Goal: Find contact information: Find contact information

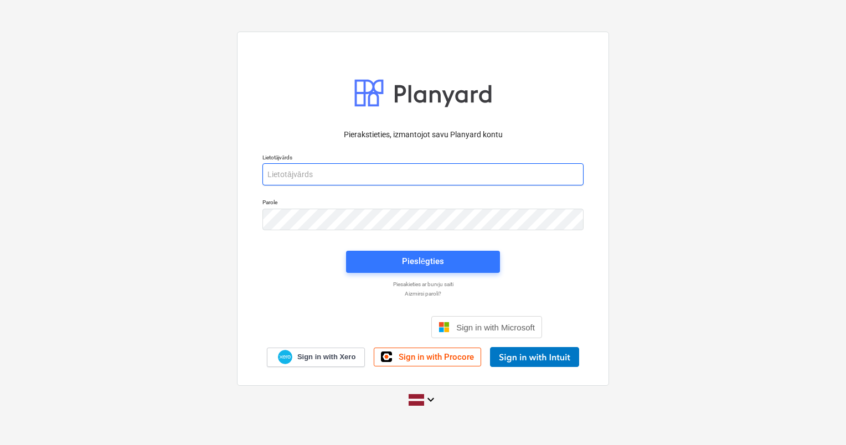
click at [380, 177] on input "email" at bounding box center [422, 174] width 321 height 22
click at [401, 177] on input "ed" at bounding box center [422, 174] width 321 height 22
type input "[PERSON_NAME][EMAIL_ADDRESS][DOMAIN_NAME]"
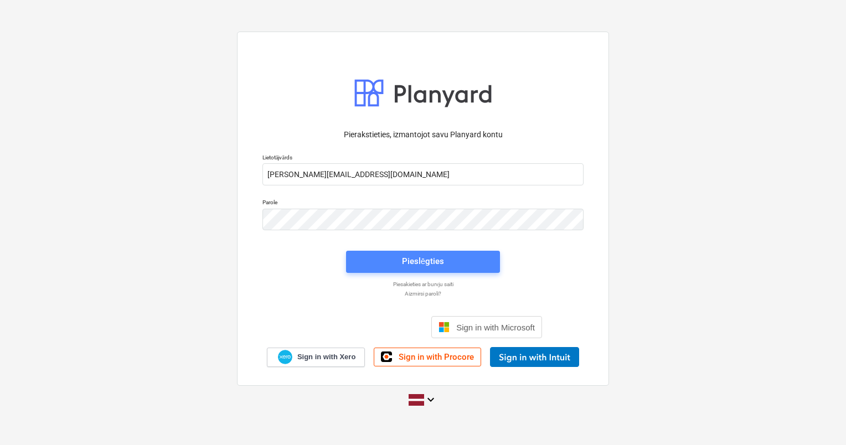
click at [400, 263] on span "Pieslēgties" at bounding box center [422, 261] width 127 height 14
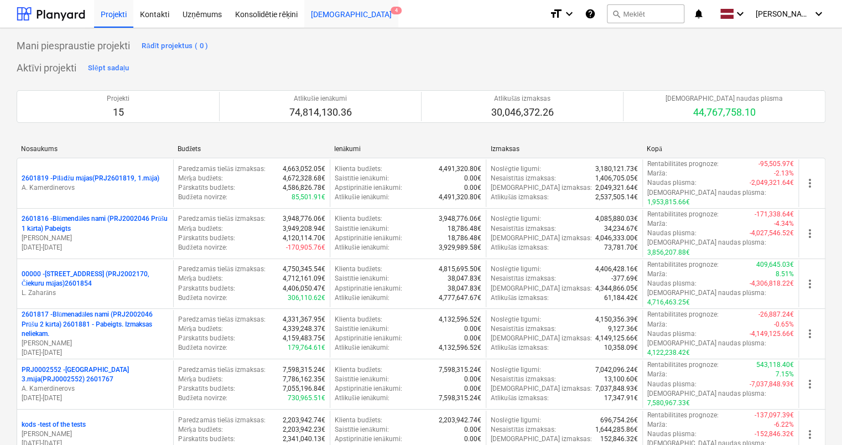
click at [324, 18] on div "[DEMOGRAPHIC_DATA] 4" at bounding box center [351, 13] width 94 height 28
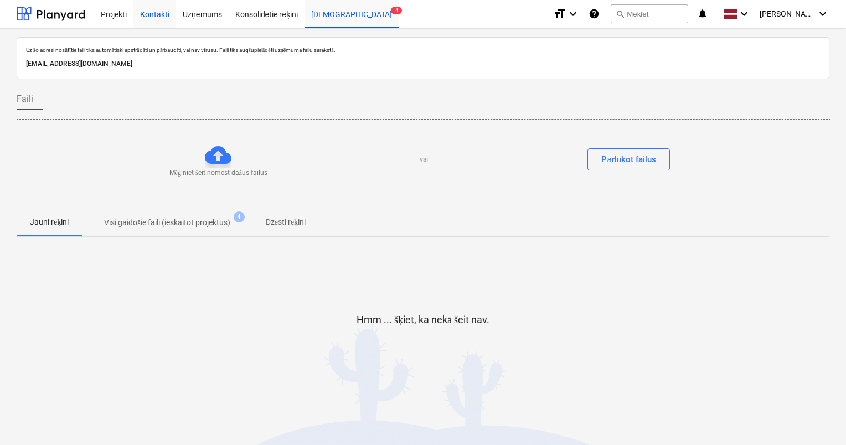
click at [162, 11] on div "Kontakti" at bounding box center [154, 13] width 43 height 28
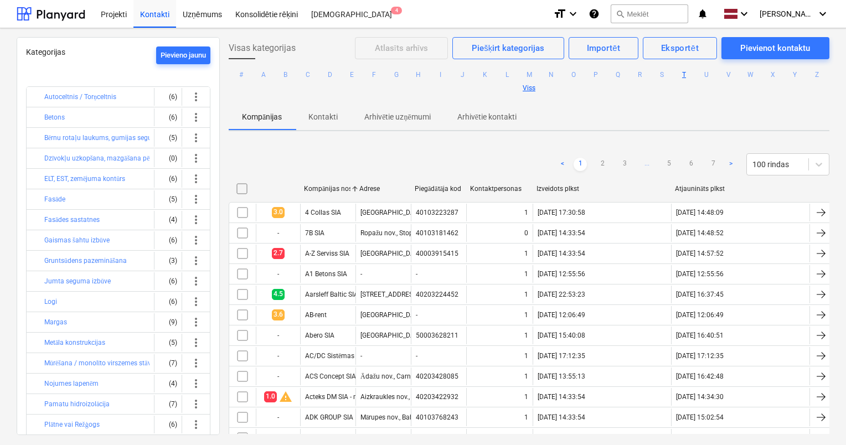
click at [691, 75] on button "T" at bounding box center [683, 74] width 13 height 13
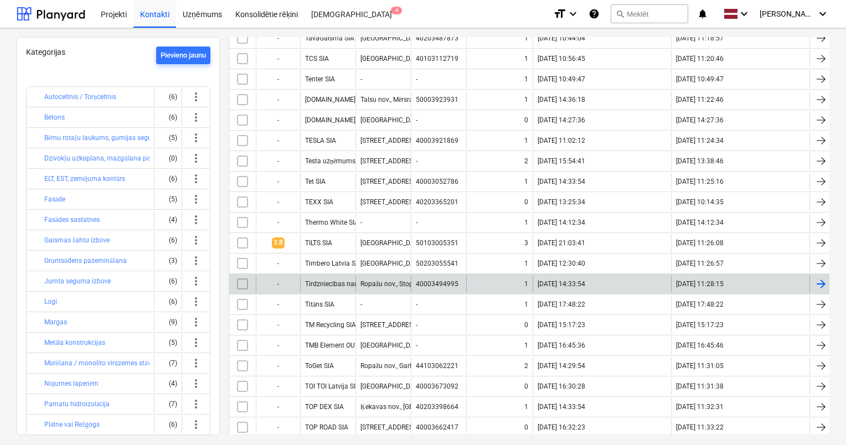
scroll to position [166, 0]
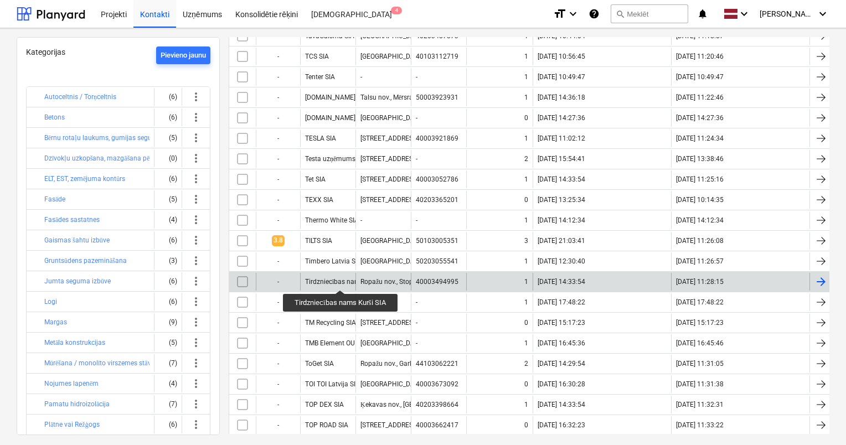
click at [341, 280] on div "Tirdzniecības nams Kurši SIA" at bounding box center [348, 282] width 87 height 8
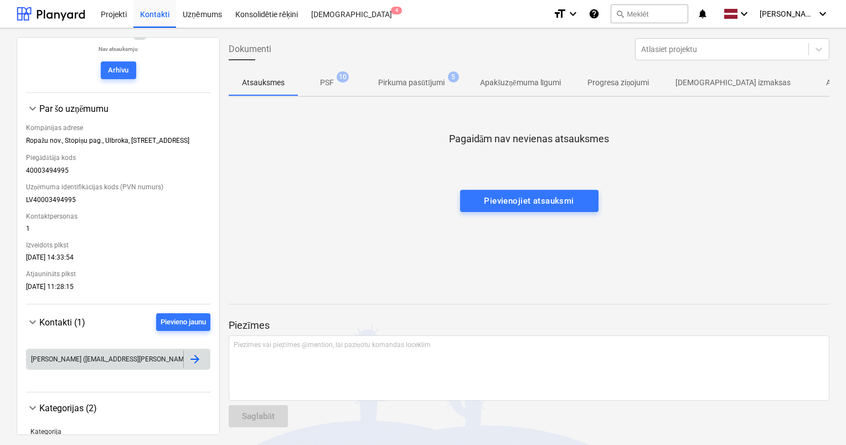
scroll to position [166, 0]
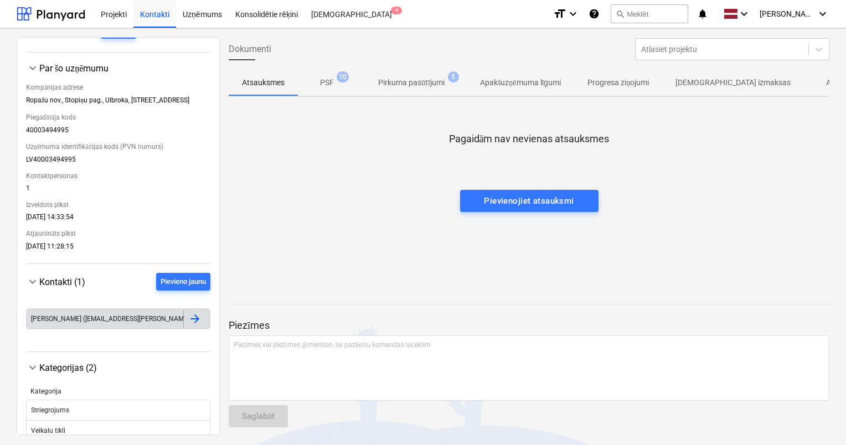
click at [149, 328] on div "[PERSON_NAME] ([EMAIL_ADDRESS][PERSON_NAME][DOMAIN_NAME])" at bounding box center [105, 319] width 157 height 18
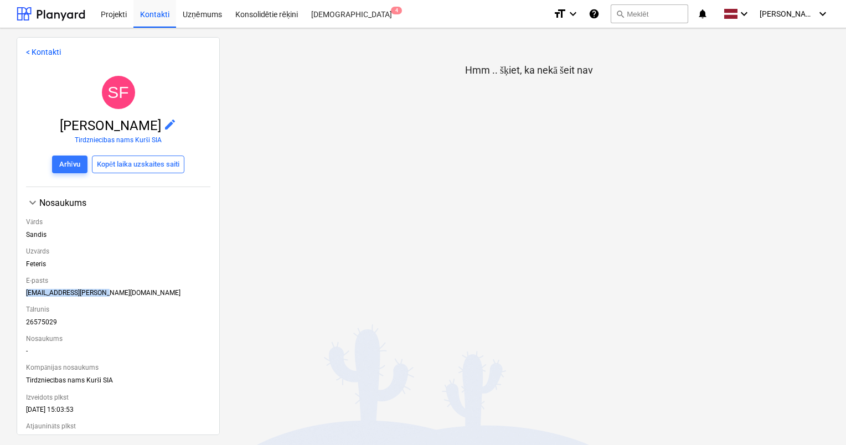
drag, startPoint x: 94, startPoint y: 295, endPoint x: 27, endPoint y: 296, distance: 67.0
click at [27, 296] on div "[EMAIL_ADDRESS][PERSON_NAME][DOMAIN_NAME]" at bounding box center [118, 295] width 184 height 12
drag, startPoint x: 27, startPoint y: 296, endPoint x: 34, endPoint y: 294, distance: 7.9
copy div "[EMAIL_ADDRESS][PERSON_NAME][DOMAIN_NAME]"
